Goal: Information Seeking & Learning: Learn about a topic

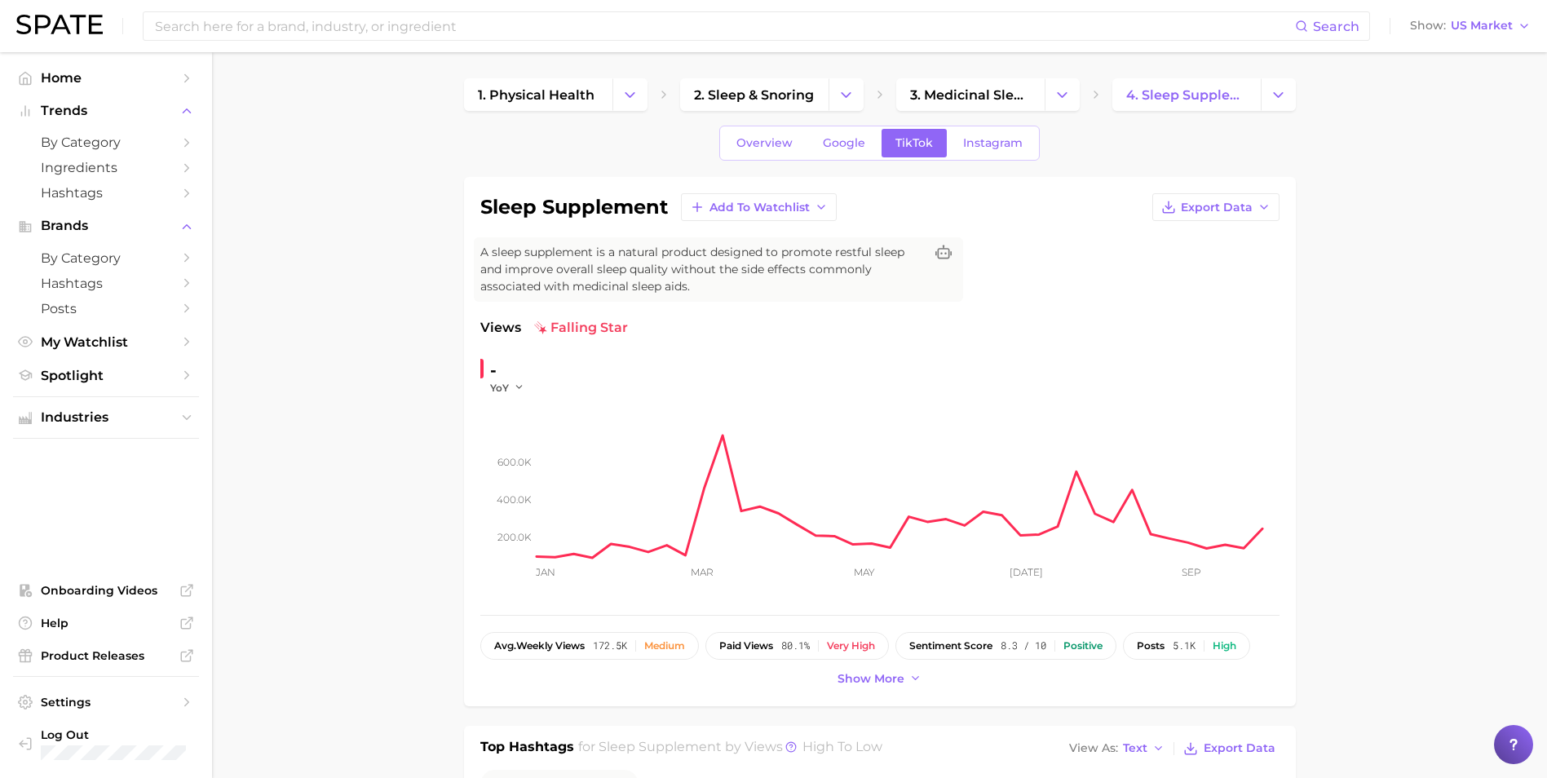
click at [987, 143] on span "Instagram" at bounding box center [993, 143] width 60 height 14
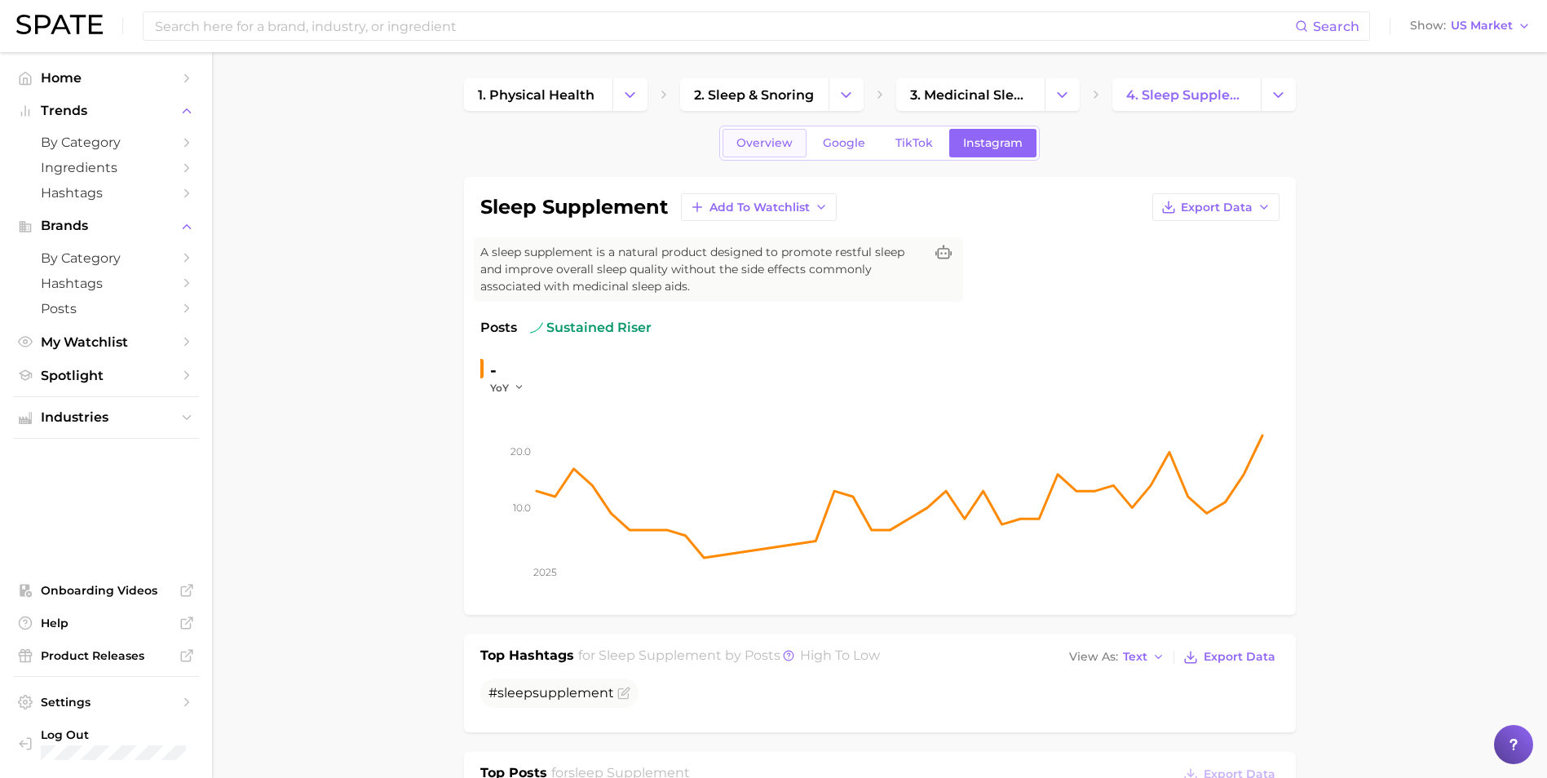
click at [781, 141] on span "Overview" at bounding box center [764, 143] width 56 height 14
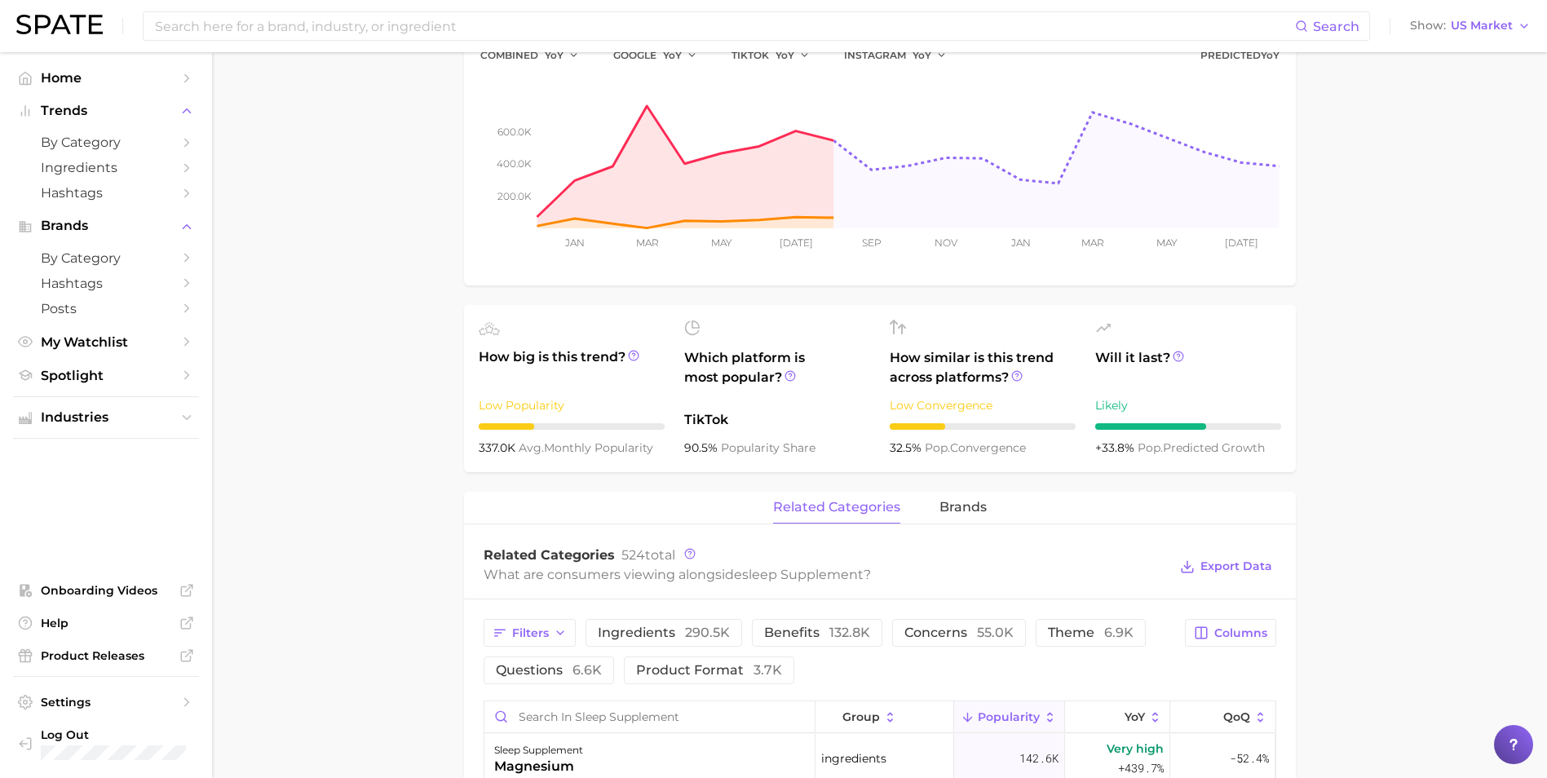
scroll to position [408, 0]
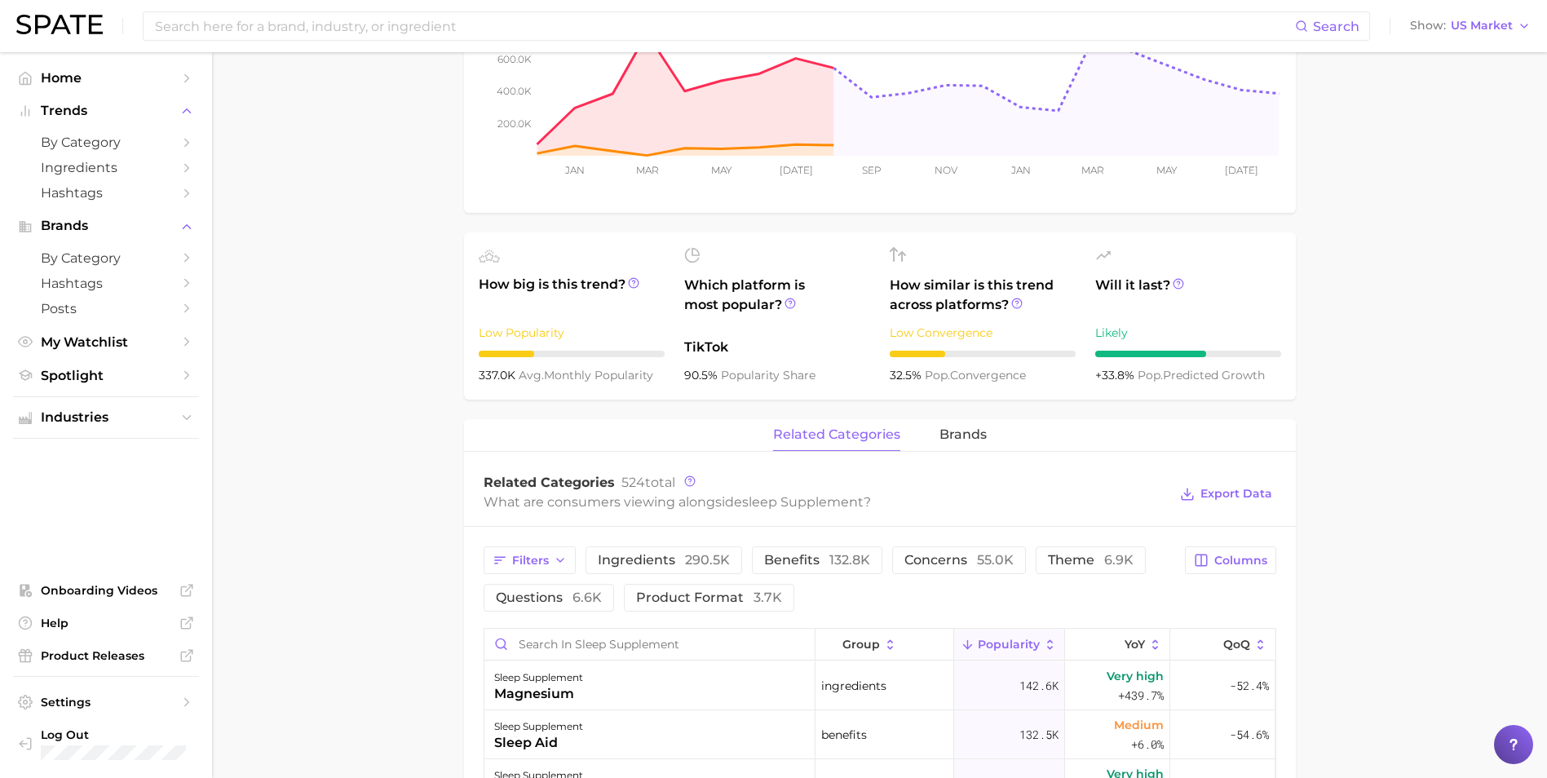
click at [336, 333] on main "1. physical health 2. sleep & snoring 3. medicinal sleep aids 4. sleep suppleme…" at bounding box center [879, 576] width 1335 height 1862
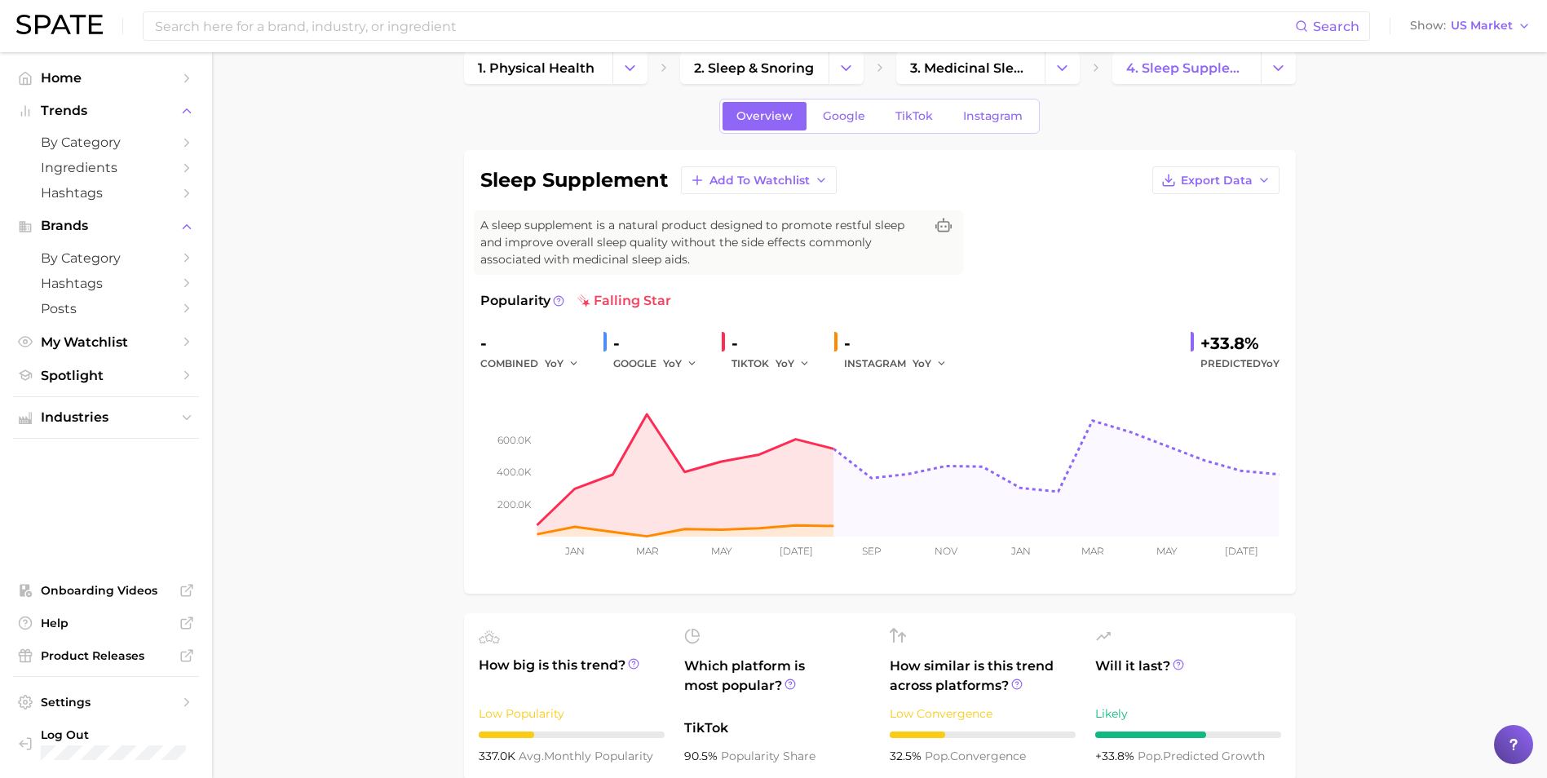
scroll to position [0, 0]
